Goal: Use online tool/utility: Utilize a website feature to perform a specific function

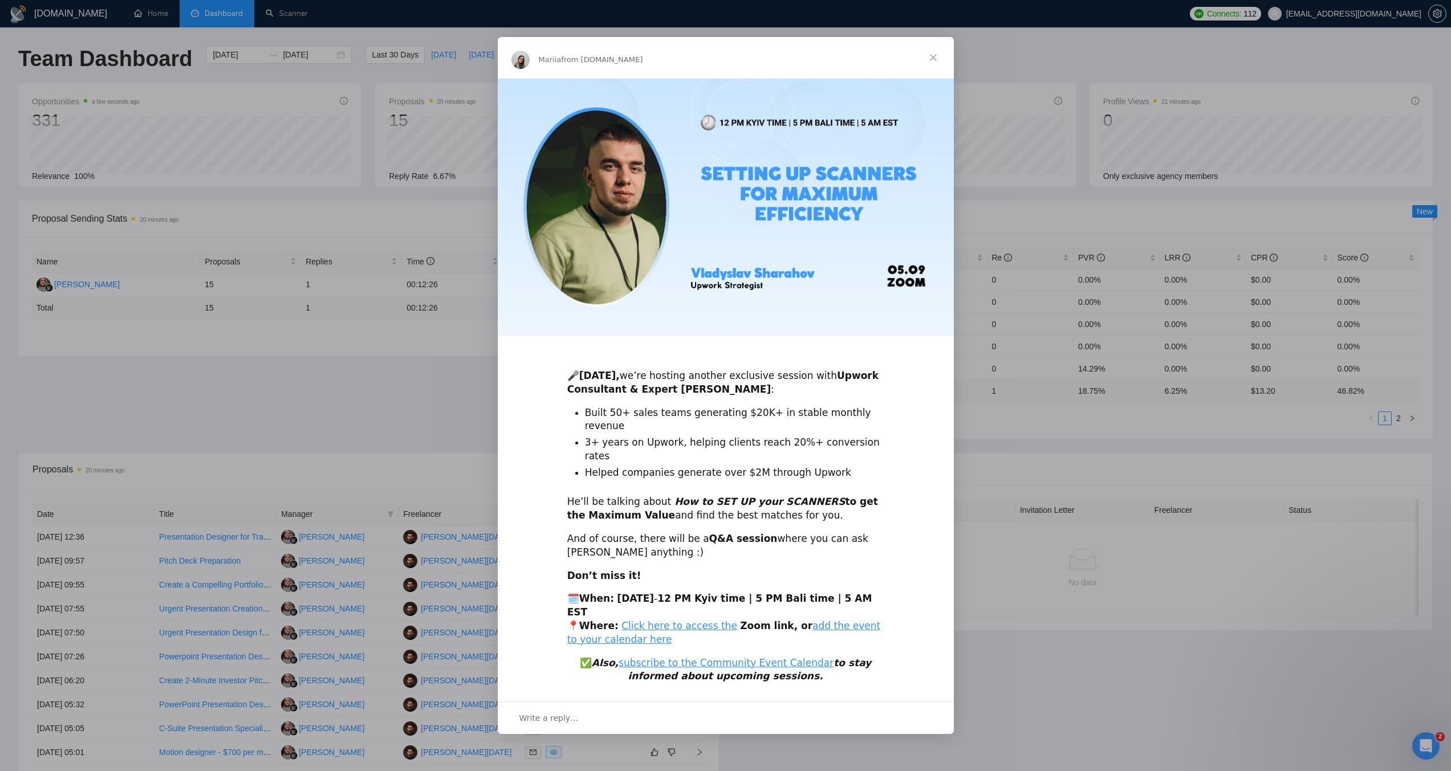
click at [939, 78] on span "Close" at bounding box center [933, 57] width 41 height 41
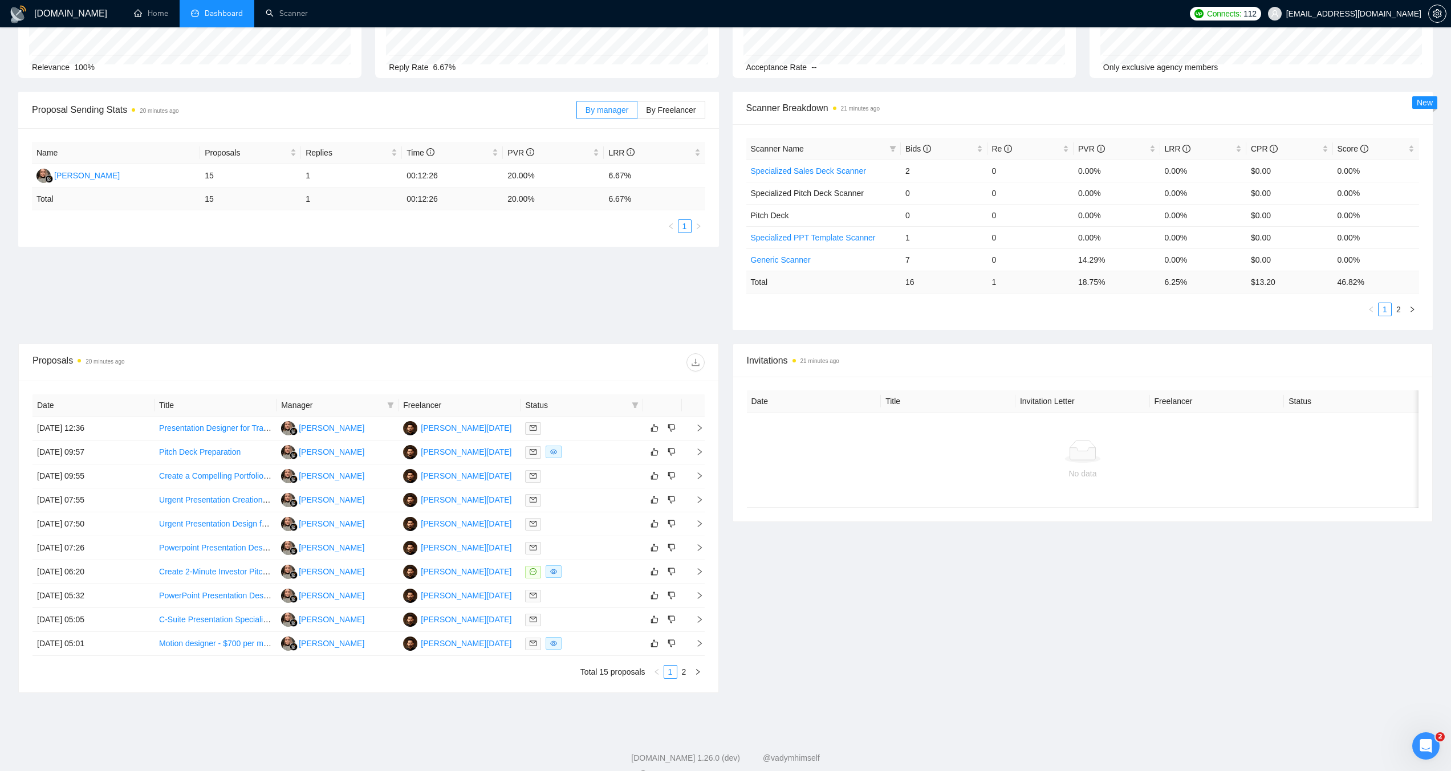
scroll to position [132, 0]
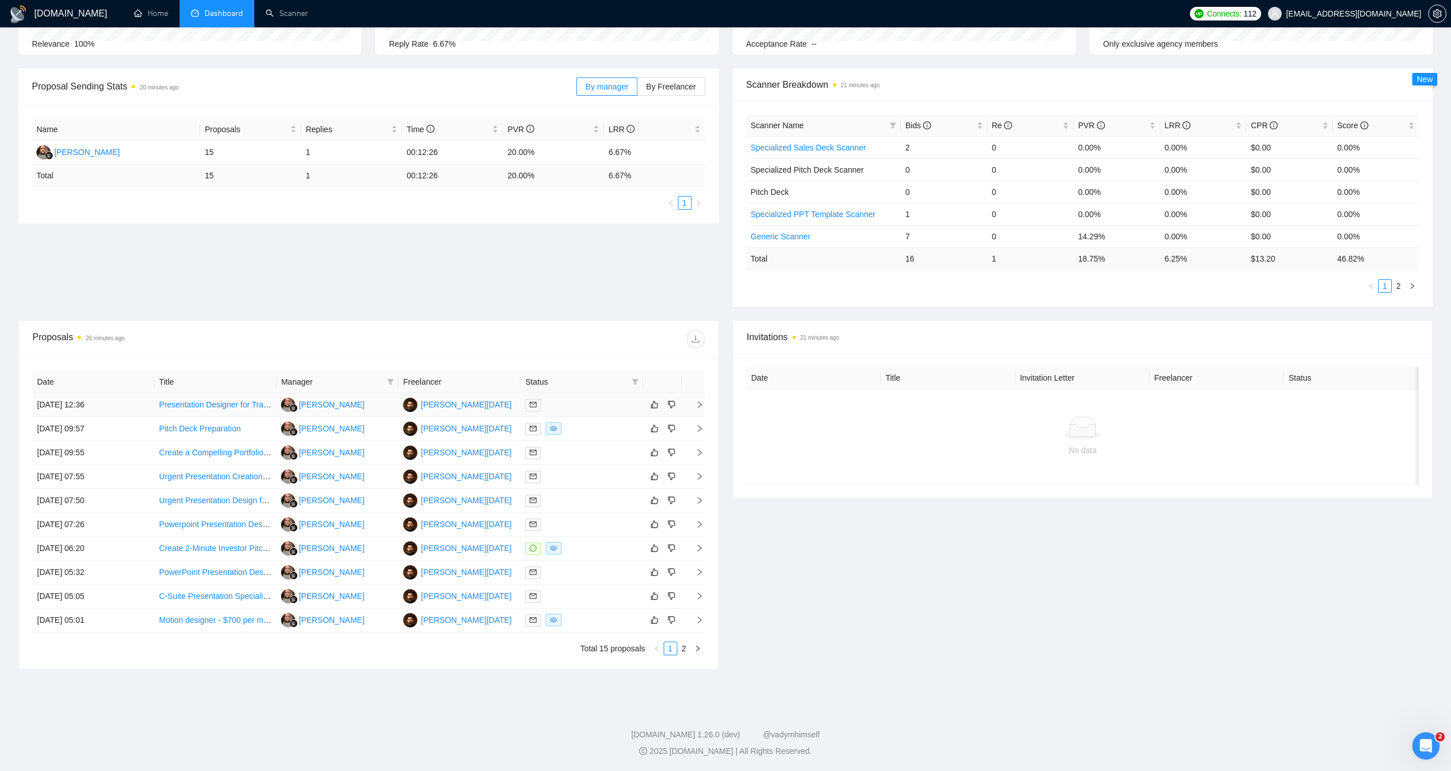
click at [214, 405] on link "Presentation Designer for Trading Mentorship Program" at bounding box center [256, 404] width 194 height 9
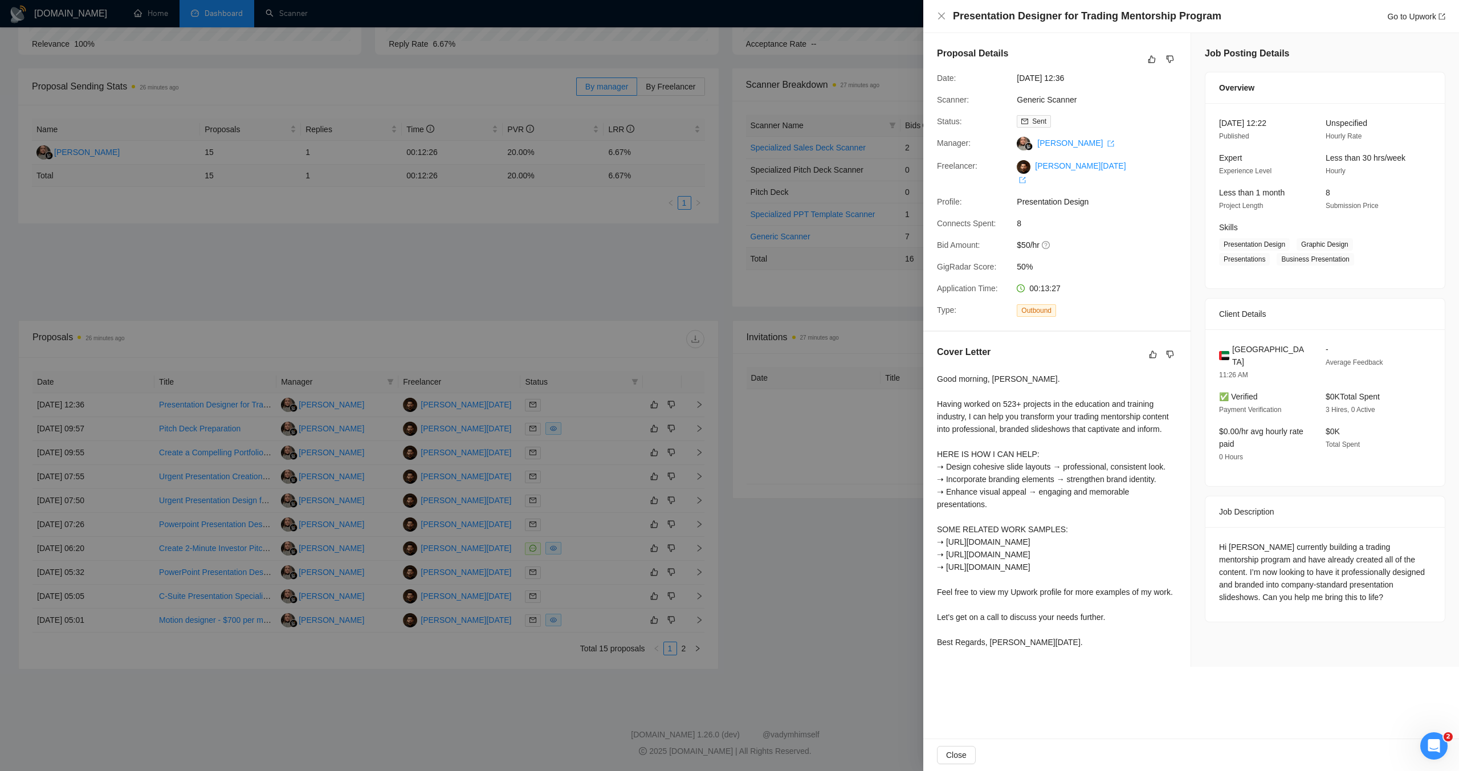
click at [652, 226] on div at bounding box center [729, 385] width 1459 height 771
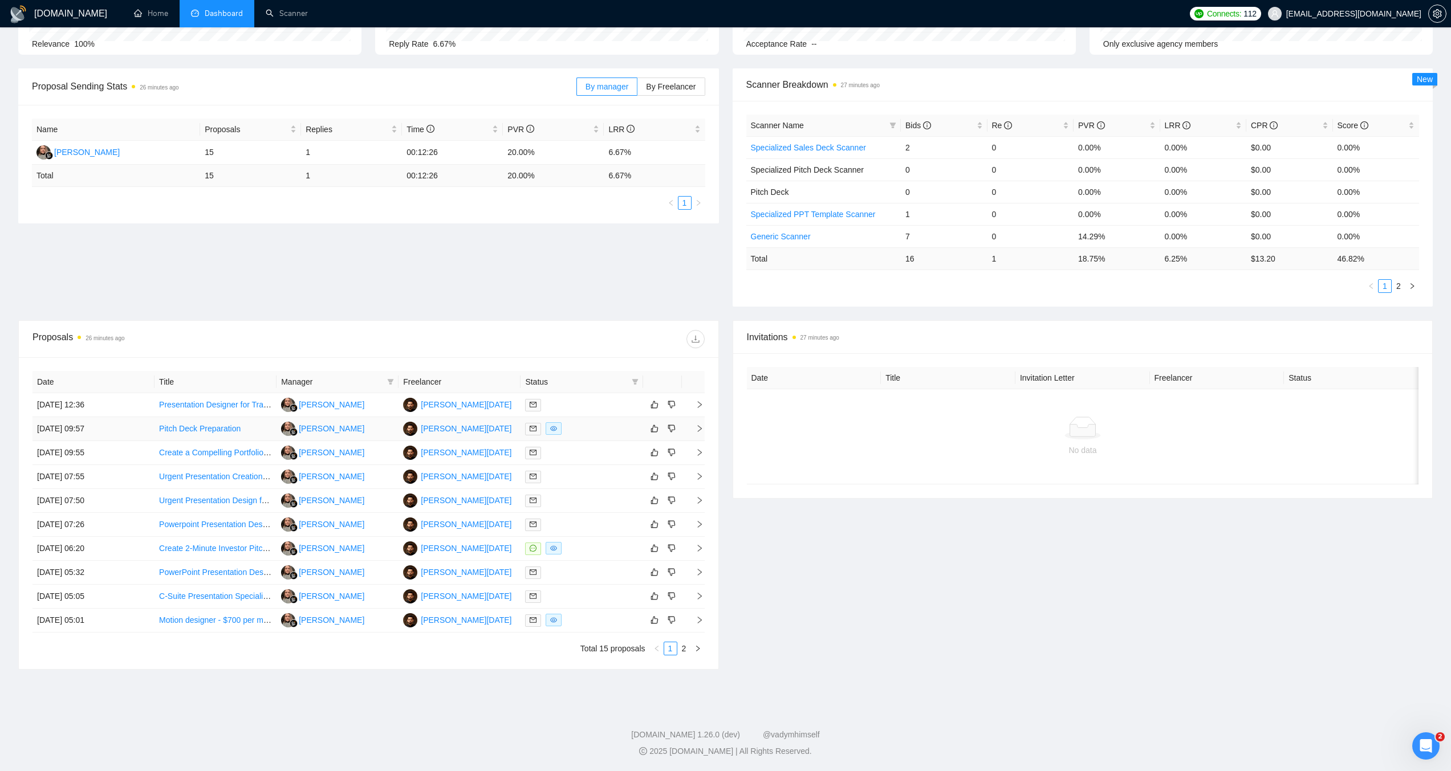
click at [207, 425] on link "Pitch Deck Preparation" at bounding box center [200, 428] width 82 height 9
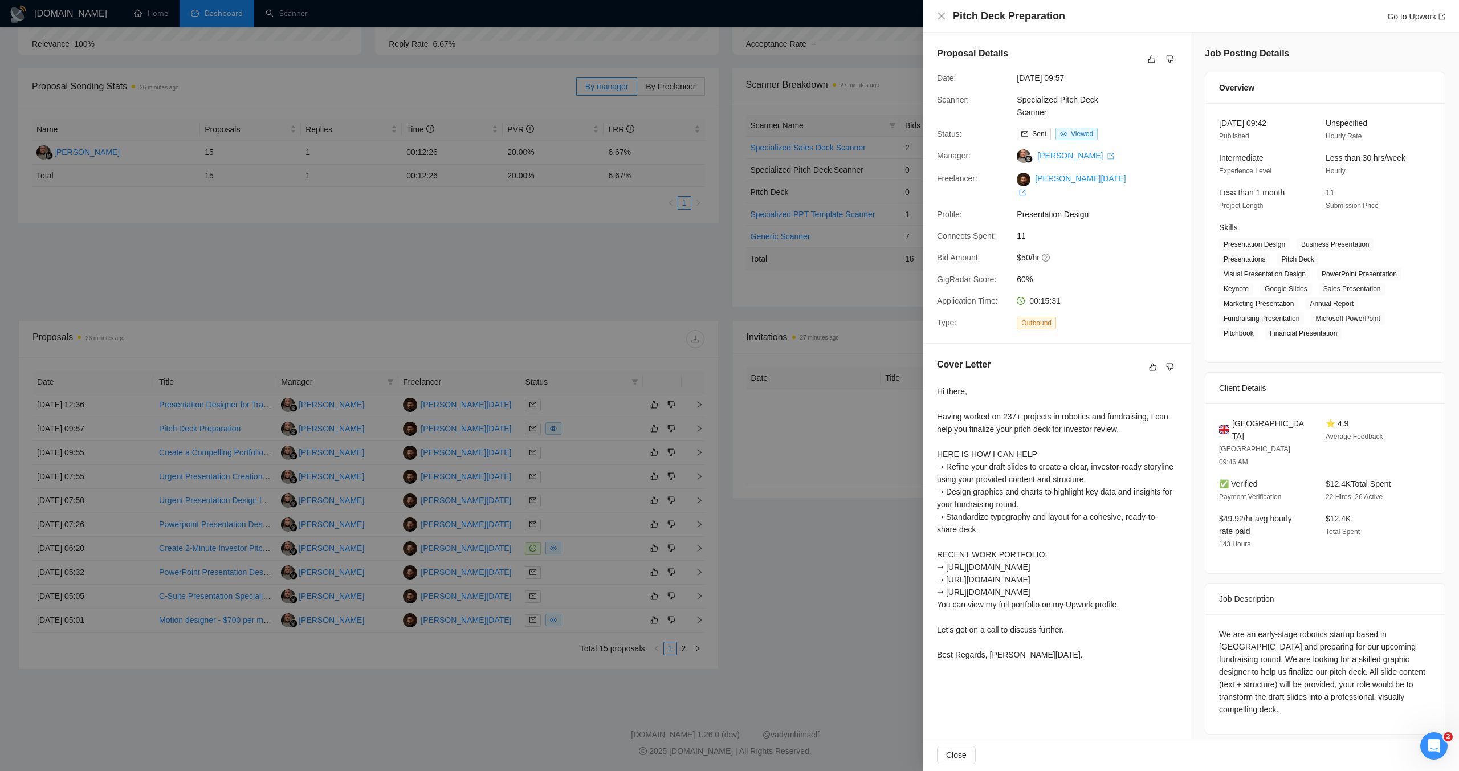
click at [581, 253] on div at bounding box center [729, 385] width 1459 height 771
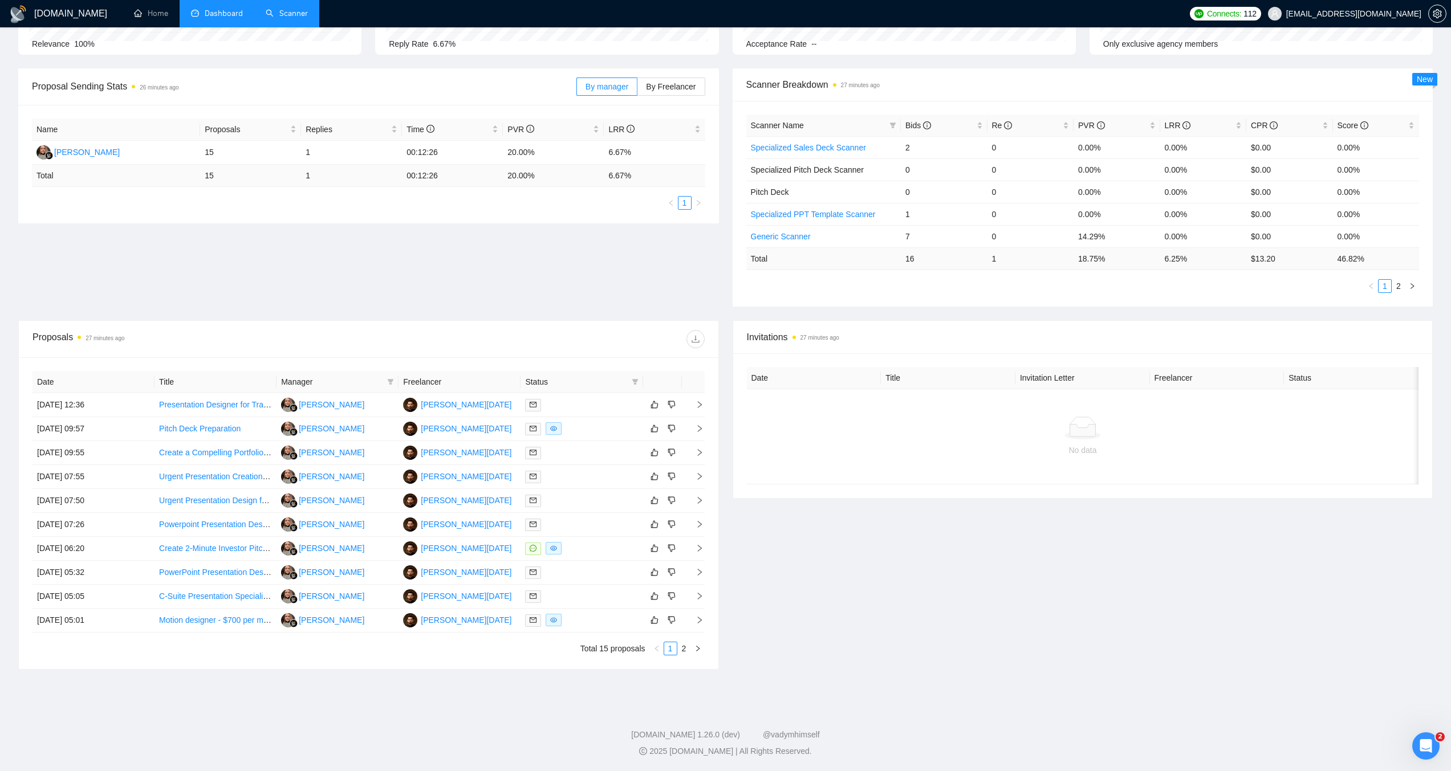
click at [294, 13] on link "Scanner" at bounding box center [287, 14] width 42 height 10
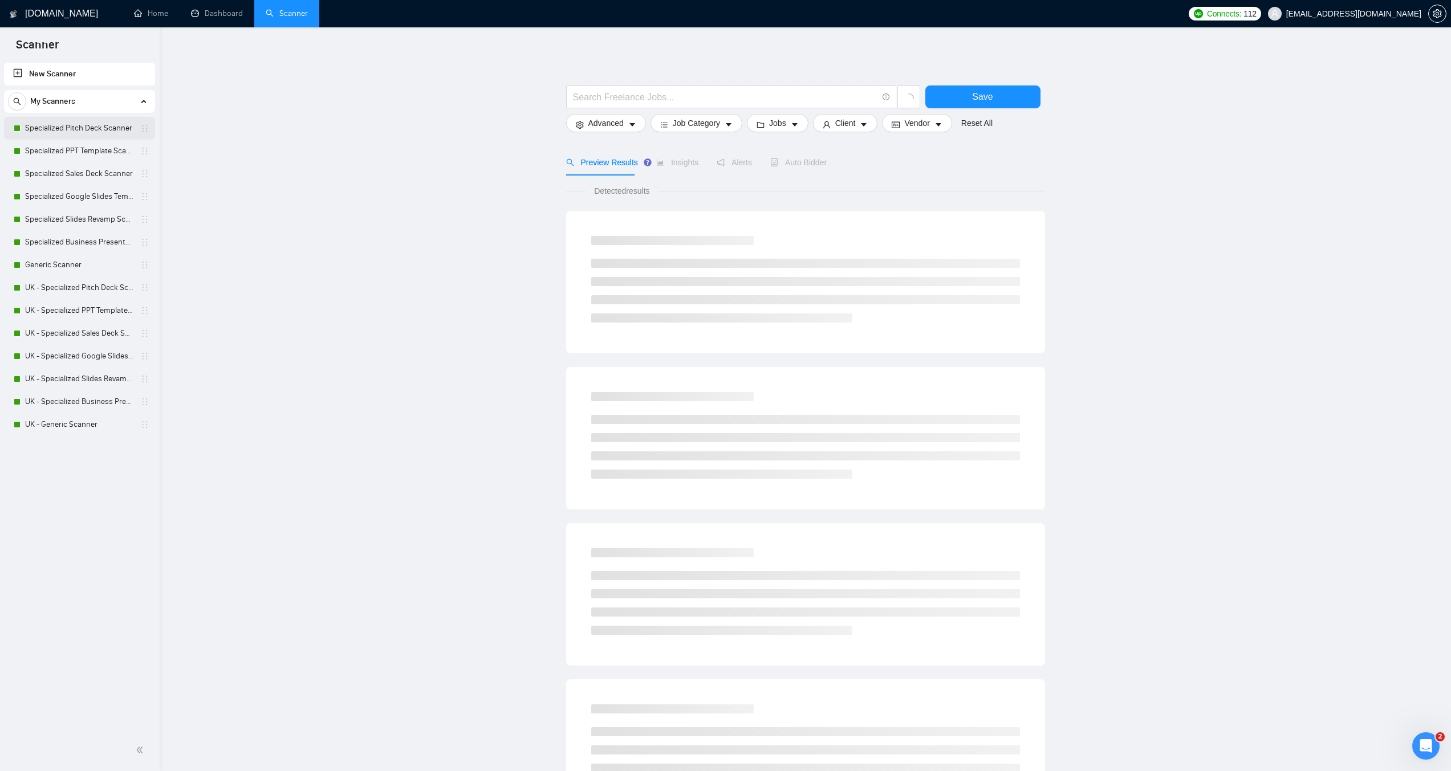
click at [95, 129] on link "Specialized Pitch Deck Scanner" at bounding box center [79, 128] width 108 height 23
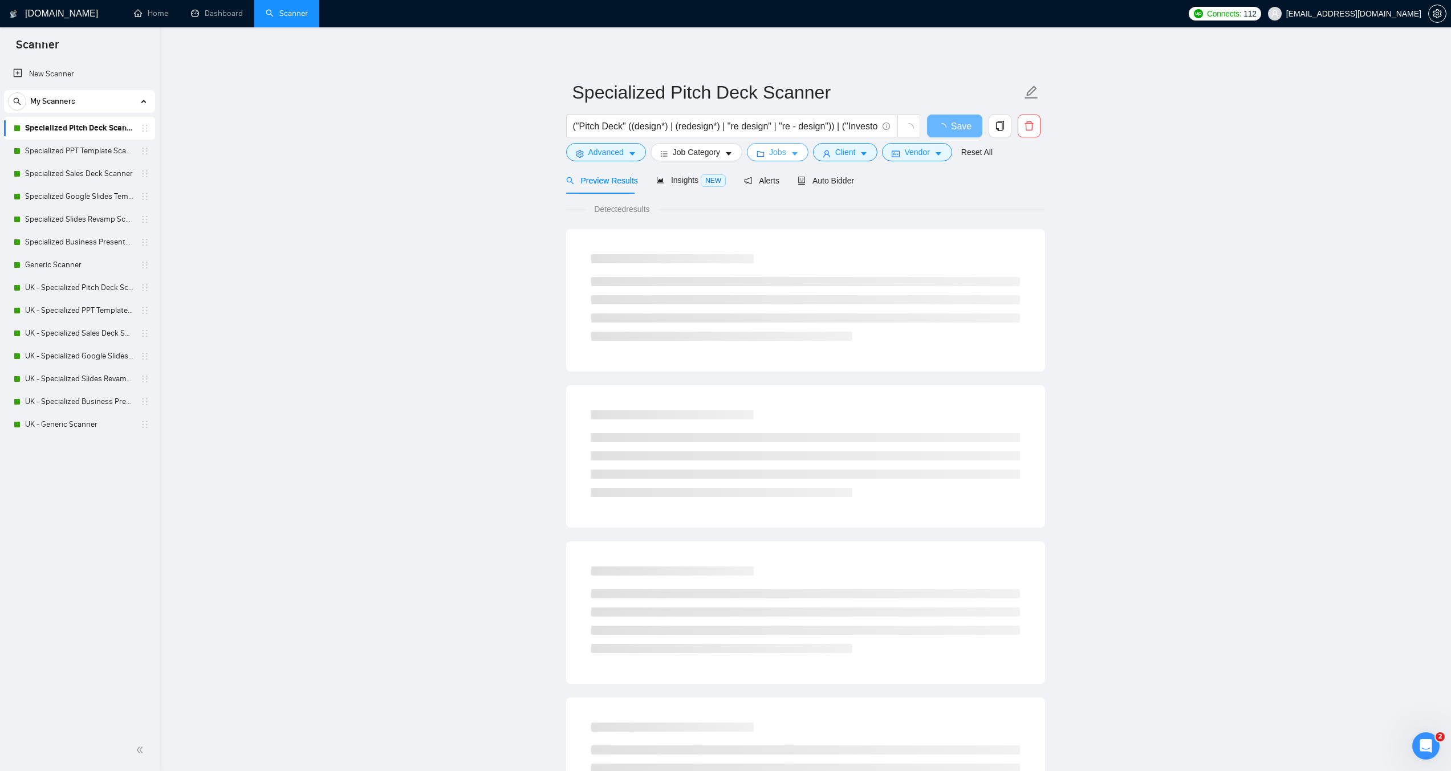
click at [783, 152] on button "Jobs" at bounding box center [778, 152] width 62 height 18
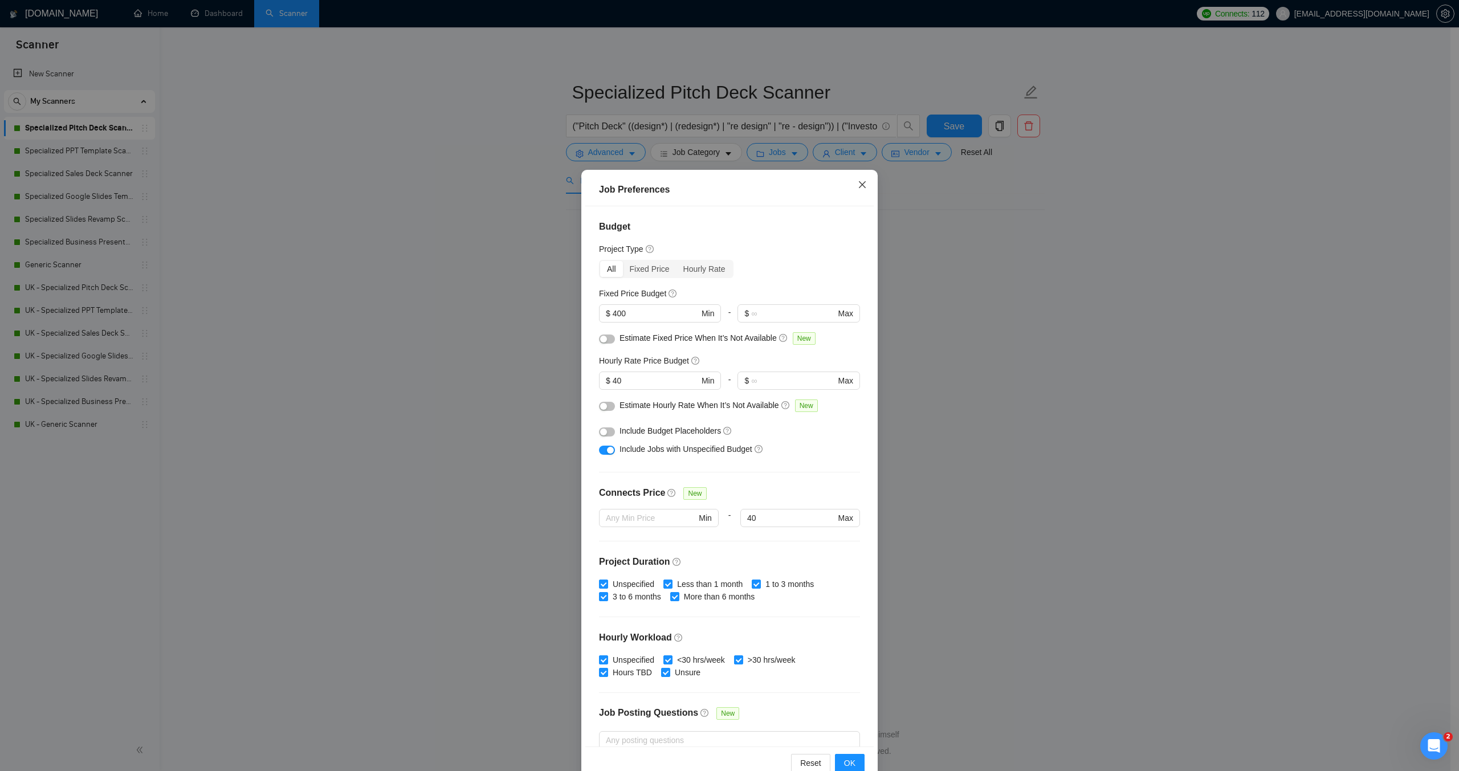
click at [858, 184] on icon "close" at bounding box center [862, 184] width 9 height 9
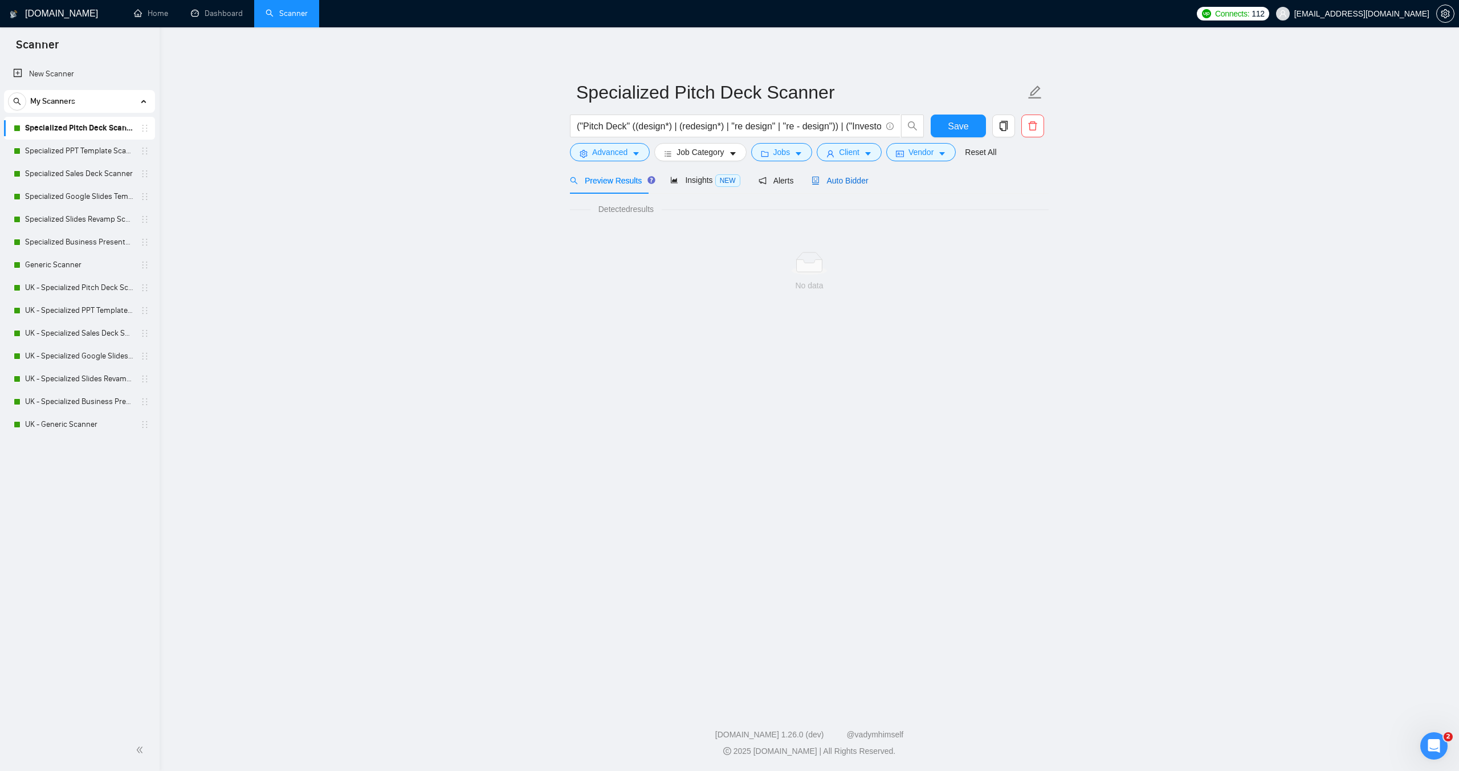
click at [841, 180] on span "Auto Bidder" at bounding box center [840, 180] width 56 height 9
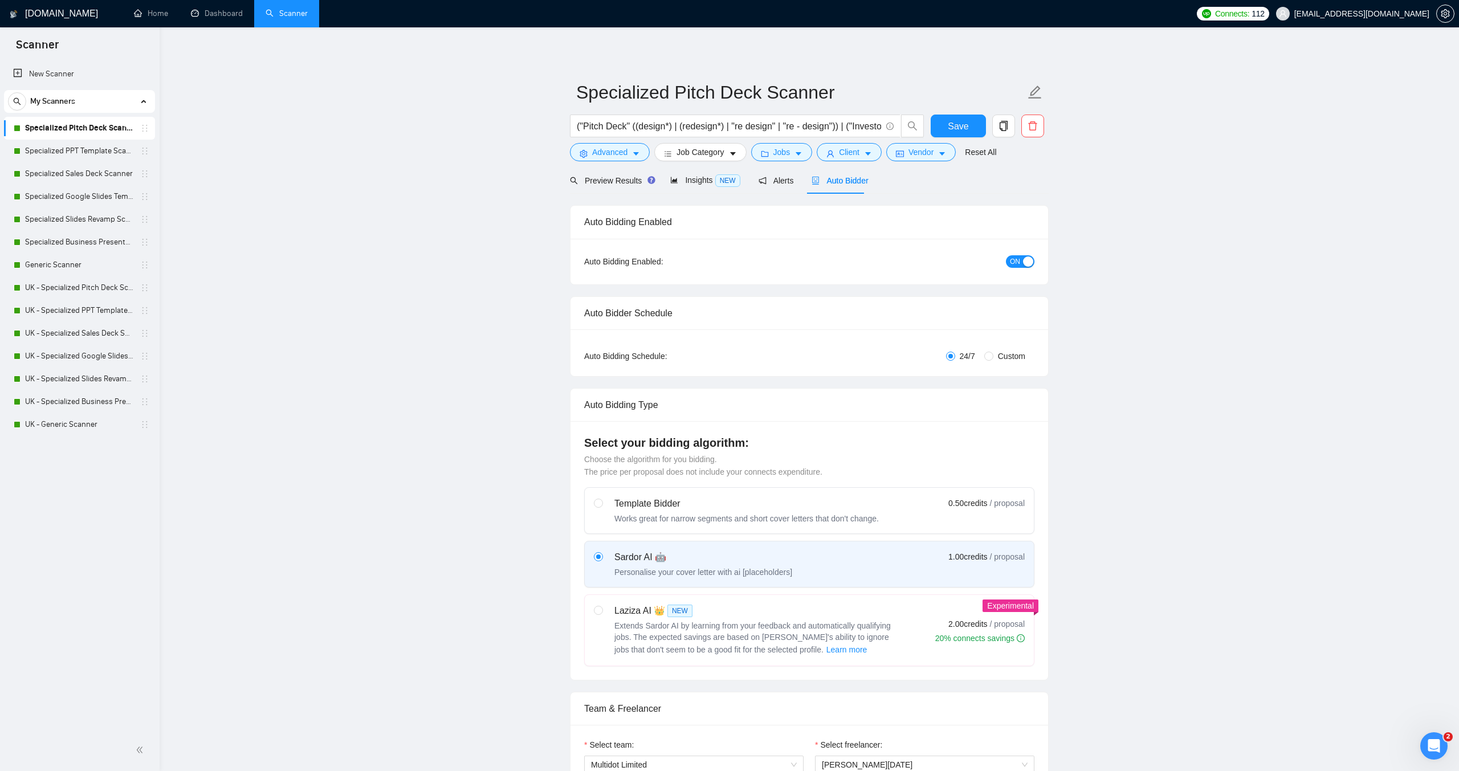
checkbox input "true"
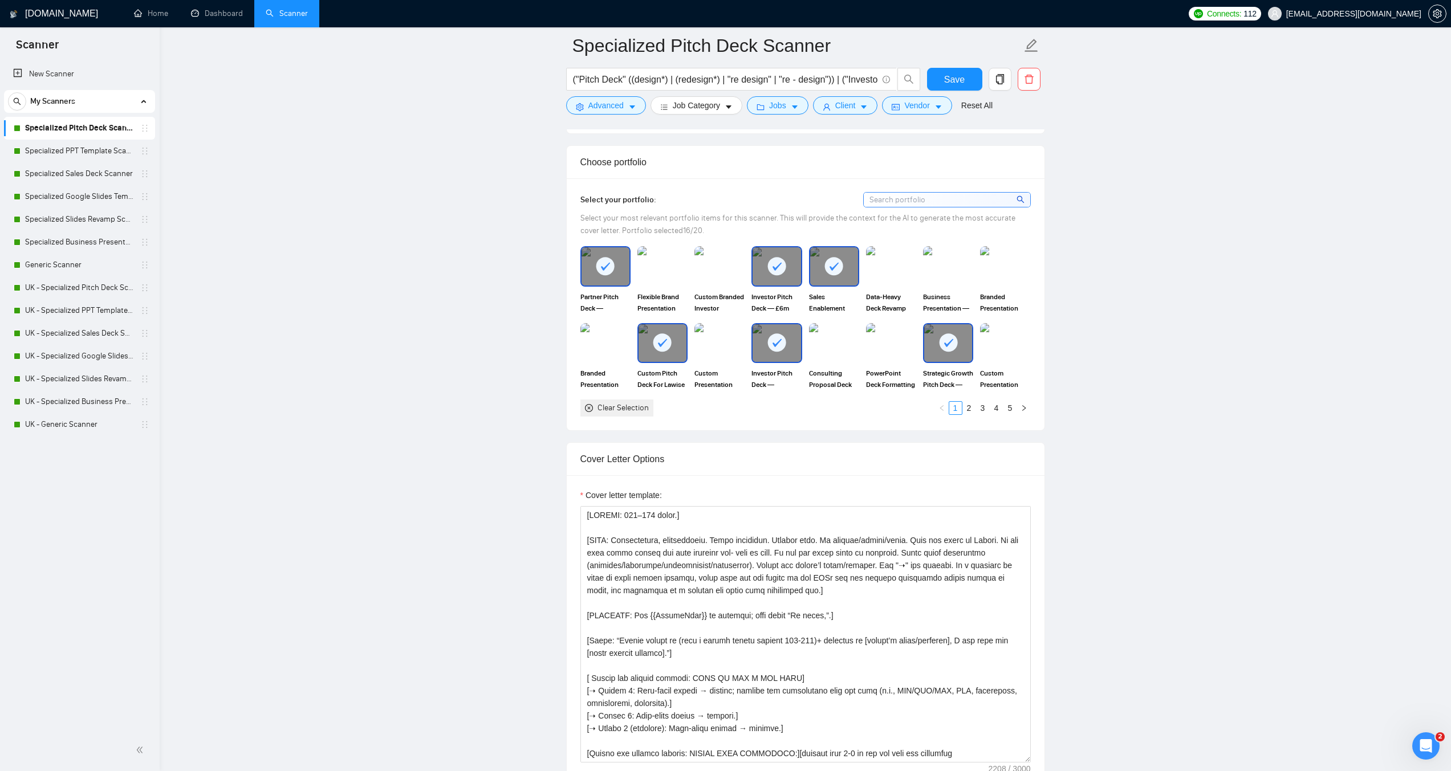
scroll to position [1026, 0]
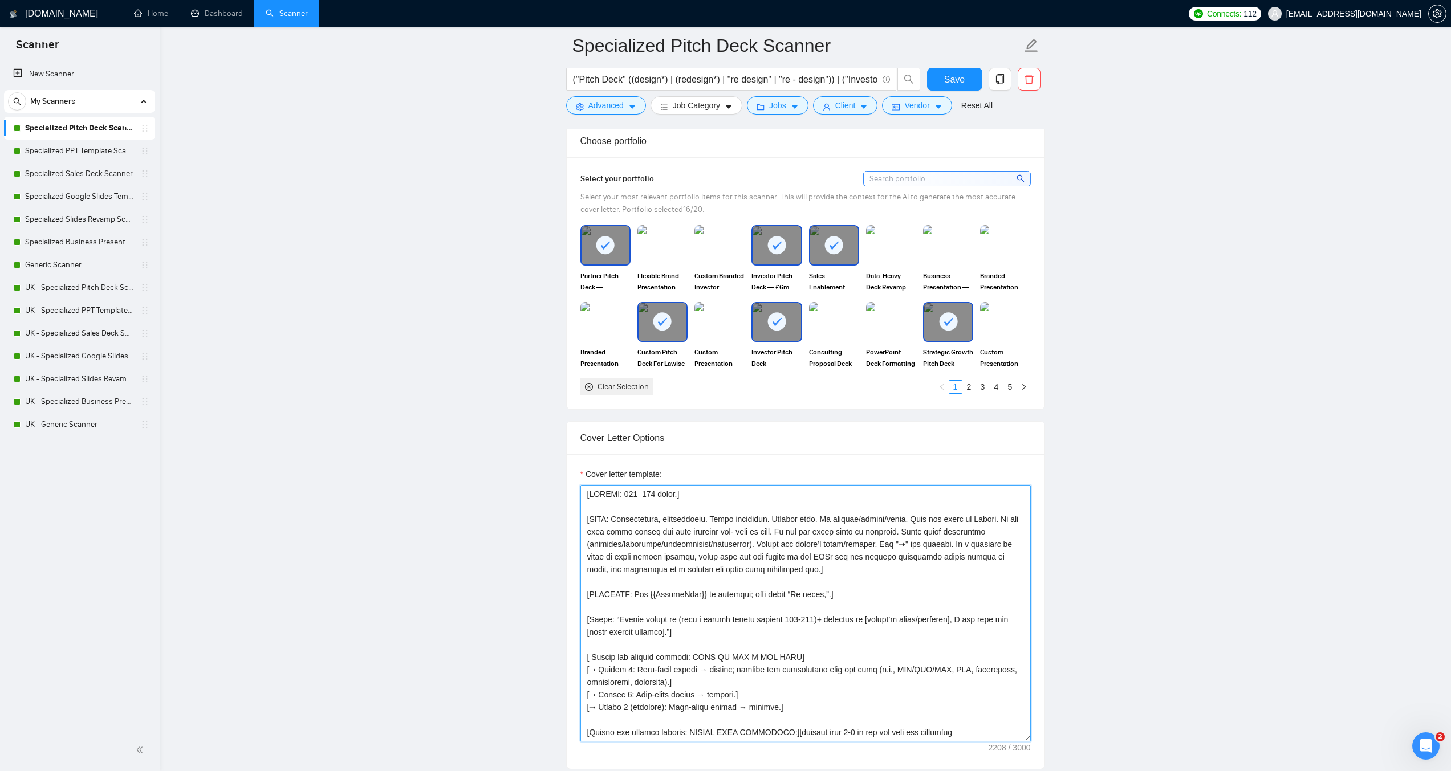
click at [734, 546] on textarea "Cover letter template:" at bounding box center [805, 613] width 450 height 257
click at [669, 523] on textarea "Cover letter template:" at bounding box center [805, 613] width 450 height 257
click at [660, 533] on textarea "Cover letter template:" at bounding box center [805, 613] width 450 height 257
click at [1174, 477] on main "Specialized Pitch Deck Scanner ("Pitch Deck" ((design*) | (redesign*) | "re des…" at bounding box center [805, 716] width 1255 height 3395
